Goal: Information Seeking & Learning: Learn about a topic

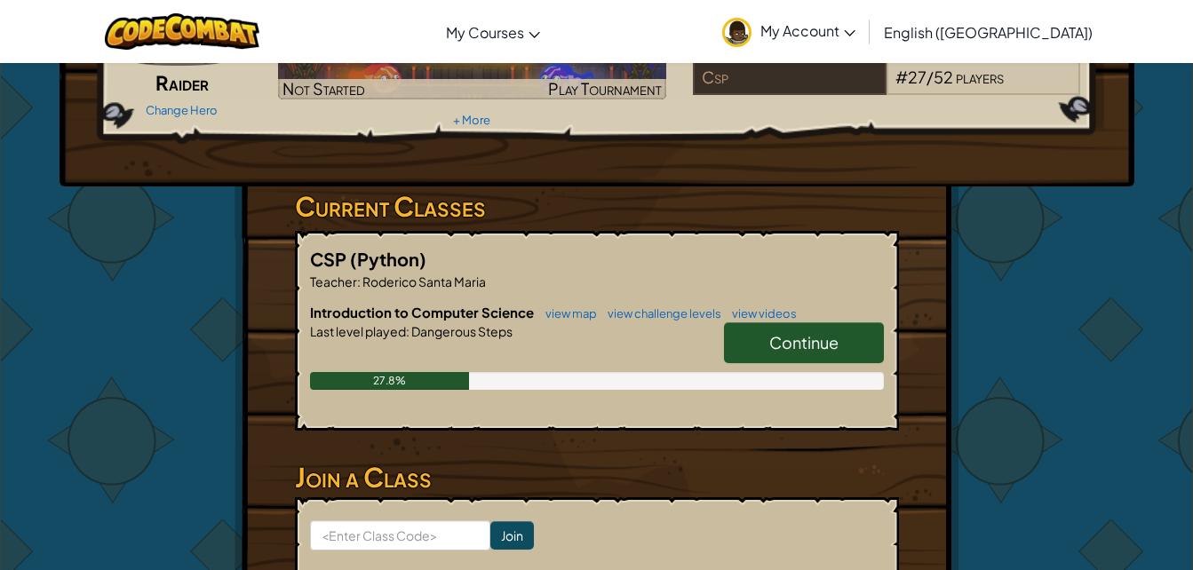
scroll to position [181, 0]
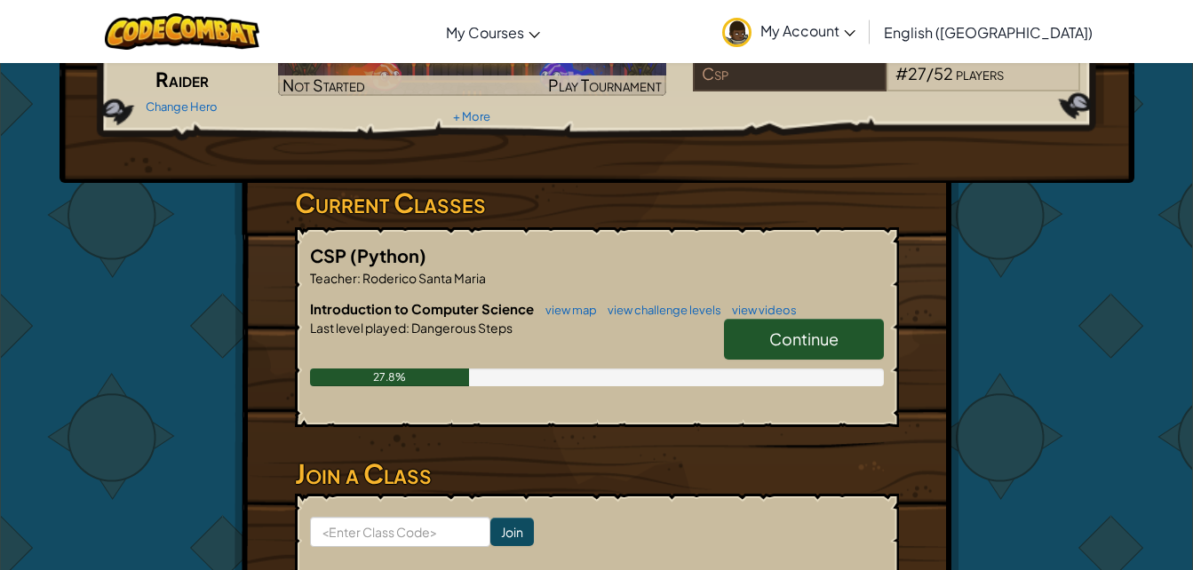
click at [794, 330] on span "Continue" at bounding box center [803, 339] width 69 height 20
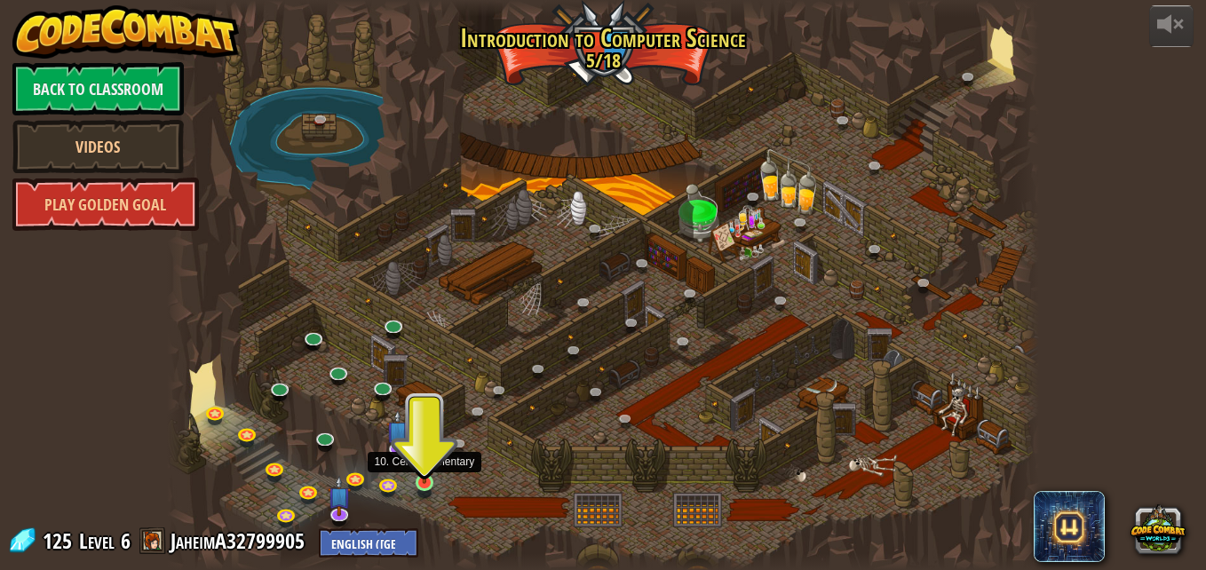
click at [424, 483] on img at bounding box center [424, 460] width 20 height 47
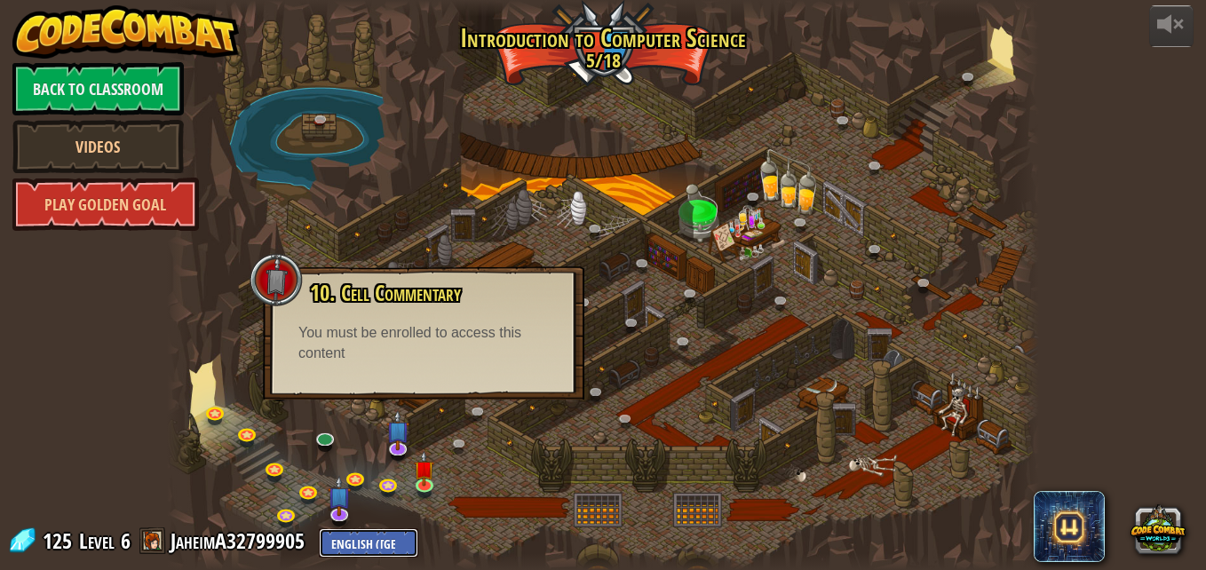
click at [351, 536] on select "English ([GEOGRAPHIC_DATA]) English ([GEOGRAPHIC_DATA]) 简体中文 繁體中文 русский españ…" at bounding box center [368, 543] width 99 height 29
click at [648, 445] on div at bounding box center [603, 285] width 872 height 570
